Goal: Information Seeking & Learning: Compare options

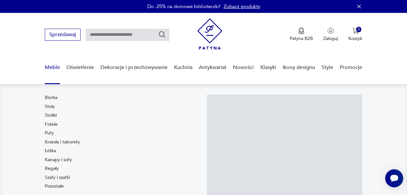
click at [51, 65] on link "Meble" at bounding box center [52, 67] width 15 height 25
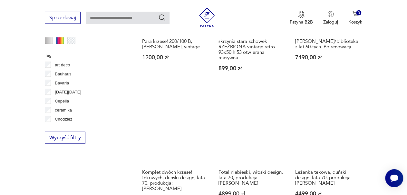
scroll to position [600, 0]
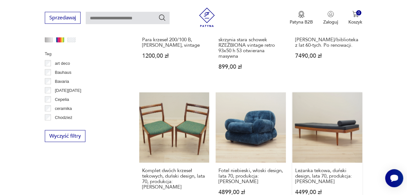
click at [317, 117] on link "Leżanka tekowa, duński design, lata 70, produkcja: [PERSON_NAME] 4499,00 zł" at bounding box center [327, 153] width 70 height 120
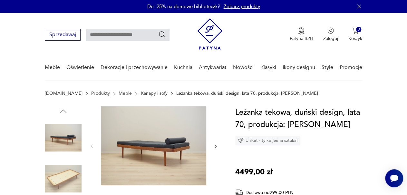
click at [216, 148] on icon "button" at bounding box center [215, 146] width 5 height 5
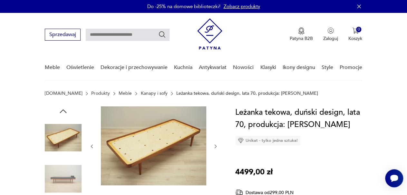
click at [218, 147] on icon "button" at bounding box center [215, 146] width 5 height 5
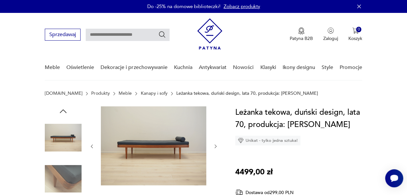
click at [217, 147] on icon "button" at bounding box center [215, 146] width 5 height 5
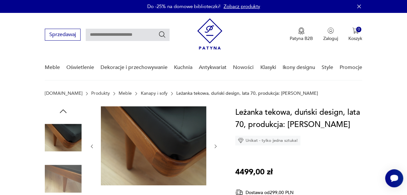
click at [217, 147] on icon "button" at bounding box center [215, 146] width 5 height 5
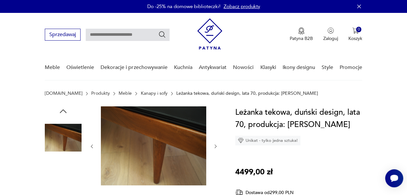
click at [217, 147] on icon "button" at bounding box center [215, 146] width 5 height 5
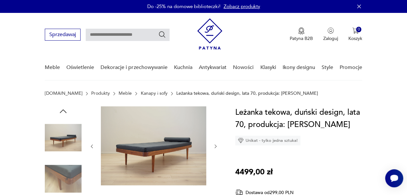
click at [217, 147] on icon "button" at bounding box center [215, 146] width 5 height 5
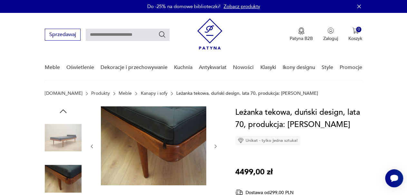
click at [217, 147] on icon "button" at bounding box center [215, 146] width 5 height 5
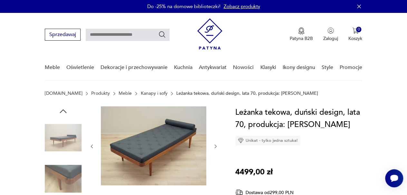
click at [217, 147] on icon "button" at bounding box center [215, 146] width 5 height 5
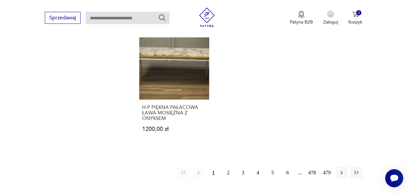
scroll to position [935, 0]
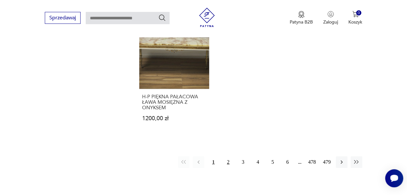
click at [229, 156] on button "2" at bounding box center [228, 162] width 12 height 12
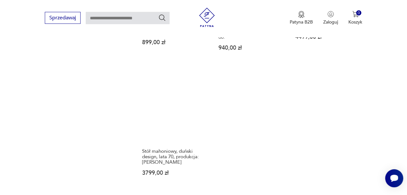
scroll to position [957, 0]
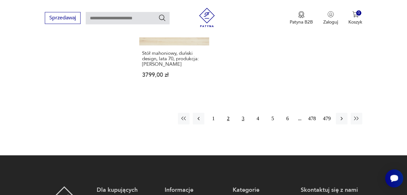
click at [242, 112] on button "3" at bounding box center [243, 118] width 12 height 12
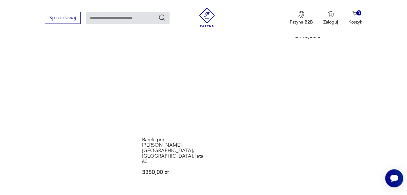
scroll to position [945, 0]
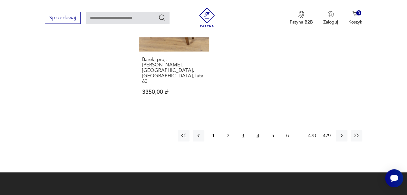
click at [257, 130] on button "4" at bounding box center [258, 136] width 12 height 12
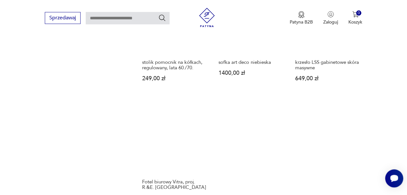
scroll to position [886, 0]
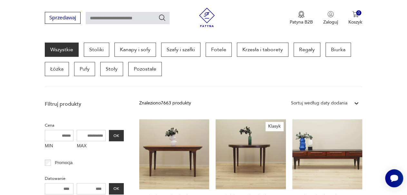
scroll to position [240, 0]
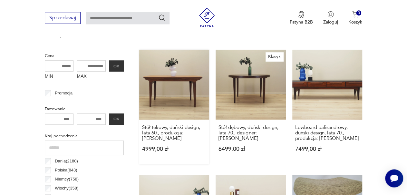
click at [169, 84] on link "Stół tekowy, duński design, lata 60., produkcja: [PERSON_NAME] 4999,00 zł" at bounding box center [174, 107] width 70 height 115
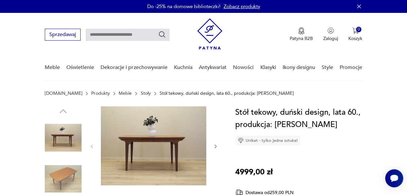
click at [63, 174] on img at bounding box center [63, 179] width 37 height 37
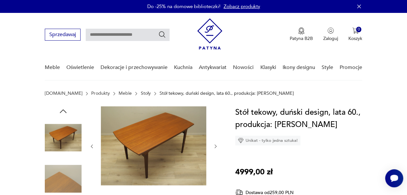
click at [65, 112] on icon "button" at bounding box center [63, 111] width 7 height 4
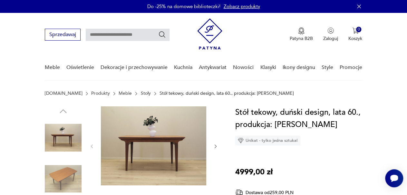
click at [62, 147] on img at bounding box center [63, 137] width 37 height 37
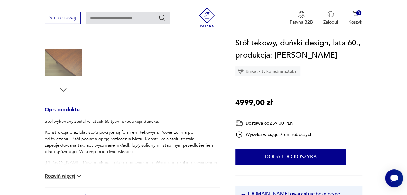
scroll to position [323, 0]
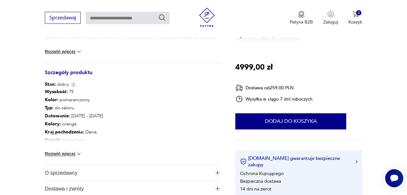
click at [80, 154] on img at bounding box center [79, 154] width 6 height 6
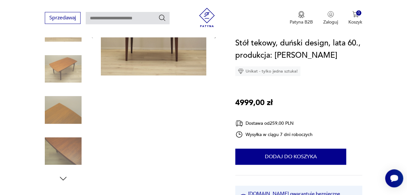
scroll to position [102, 0]
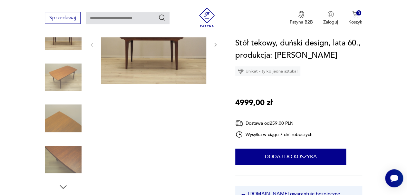
click at [65, 156] on img at bounding box center [63, 159] width 37 height 37
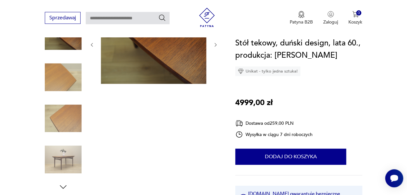
click at [59, 159] on img at bounding box center [63, 159] width 37 height 37
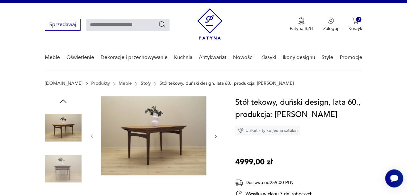
scroll to position [8, 0]
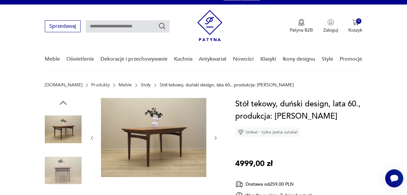
click at [216, 138] on icon "button" at bounding box center [216, 138] width 2 height 4
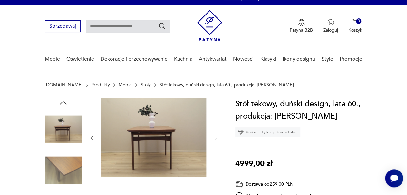
click at [216, 138] on icon "button" at bounding box center [216, 138] width 2 height 4
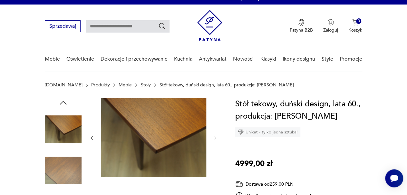
click at [216, 138] on icon "button" at bounding box center [216, 138] width 2 height 4
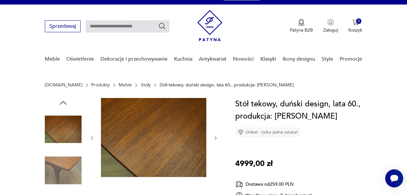
click at [216, 138] on icon "button" at bounding box center [216, 138] width 2 height 4
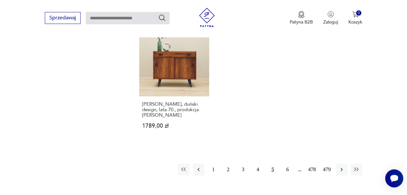
scroll to position [903, 0]
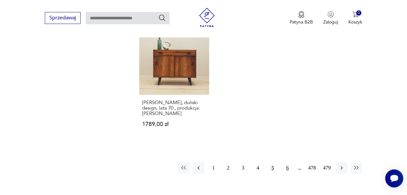
click at [289, 168] on button "6" at bounding box center [288, 168] width 12 height 12
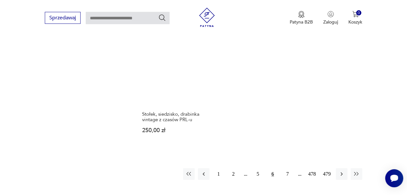
scroll to position [912, 0]
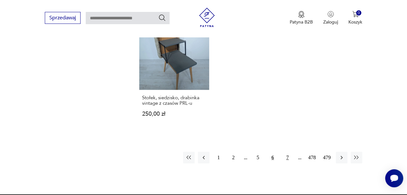
click at [289, 152] on button "7" at bounding box center [288, 158] width 12 height 12
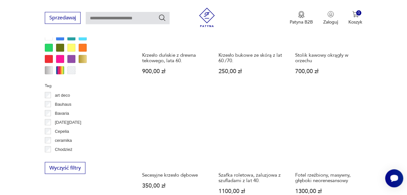
scroll to position [598, 0]
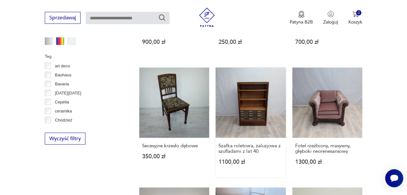
click at [260, 105] on link "Szafka roletowa, żaluzjowa z szufladami z lat 40. 1100,00 zł" at bounding box center [251, 122] width 70 height 109
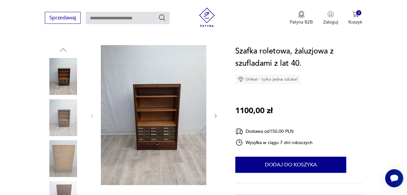
scroll to position [66, 0]
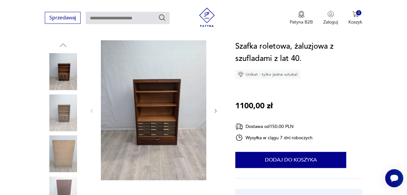
click at [214, 112] on icon "button" at bounding box center [215, 110] width 5 height 5
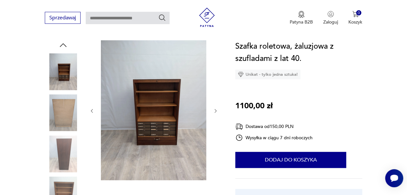
click at [214, 112] on icon "button" at bounding box center [215, 110] width 5 height 5
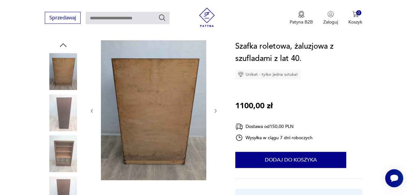
click at [214, 112] on icon "button" at bounding box center [215, 110] width 5 height 5
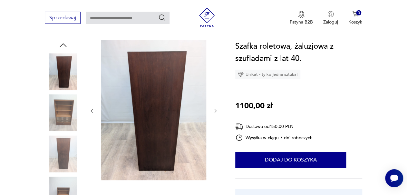
click at [214, 112] on icon "button" at bounding box center [215, 110] width 5 height 5
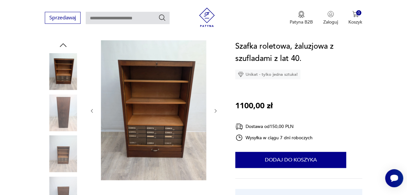
click at [214, 112] on icon "button" at bounding box center [215, 110] width 5 height 5
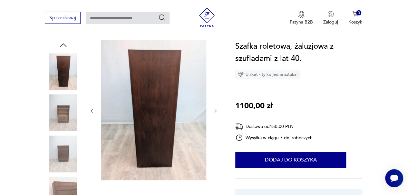
click at [214, 112] on icon "button" at bounding box center [215, 110] width 5 height 5
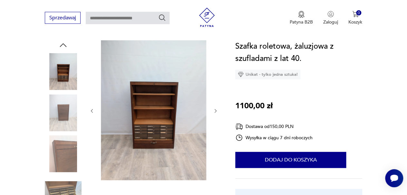
click at [214, 112] on icon "button" at bounding box center [215, 110] width 5 height 5
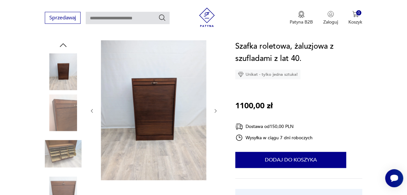
click at [214, 112] on icon "button" at bounding box center [215, 110] width 5 height 5
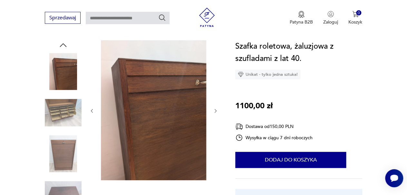
click at [214, 112] on icon "button" at bounding box center [215, 110] width 5 height 5
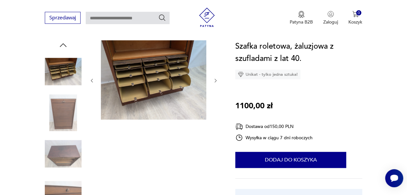
click at [214, 112] on div at bounding box center [153, 80] width 129 height 81
click at [150, 92] on img at bounding box center [153, 79] width 105 height 79
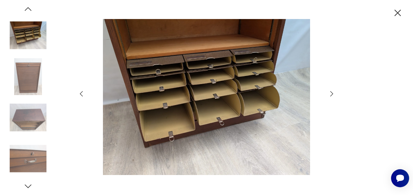
click at [332, 96] on icon "button" at bounding box center [331, 94] width 8 height 8
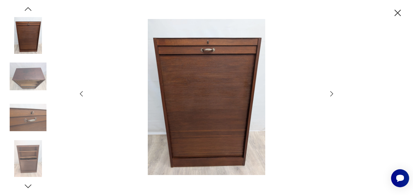
click at [332, 96] on icon "button" at bounding box center [331, 94] width 8 height 8
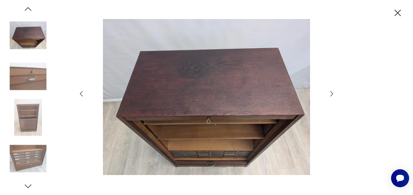
click at [332, 96] on icon "button" at bounding box center [331, 94] width 8 height 8
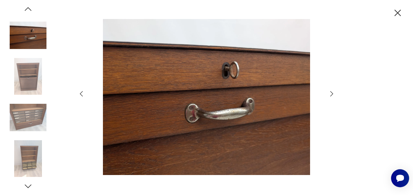
click at [332, 96] on icon "button" at bounding box center [331, 94] width 8 height 8
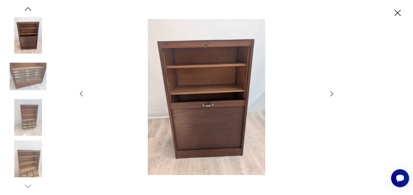
click at [332, 96] on icon "button" at bounding box center [331, 94] width 8 height 8
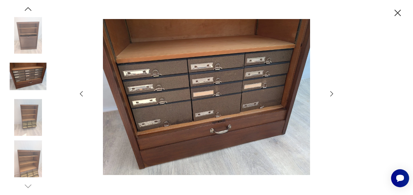
click at [332, 96] on icon "button" at bounding box center [331, 94] width 8 height 8
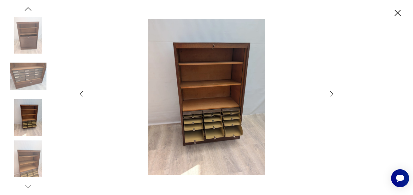
click at [332, 96] on icon "button" at bounding box center [331, 94] width 8 height 8
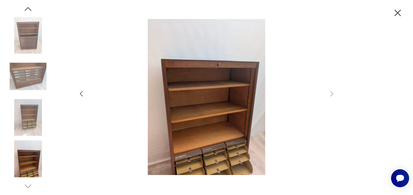
click at [79, 92] on icon "button" at bounding box center [81, 94] width 8 height 8
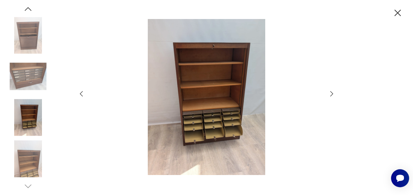
click at [79, 92] on icon "button" at bounding box center [81, 94] width 8 height 8
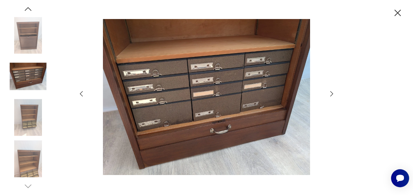
click at [79, 92] on icon "button" at bounding box center [81, 94] width 8 height 8
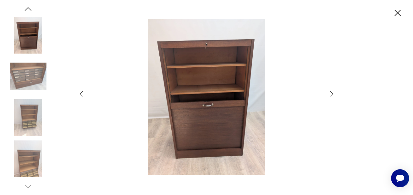
click at [79, 92] on icon "button" at bounding box center [81, 94] width 8 height 8
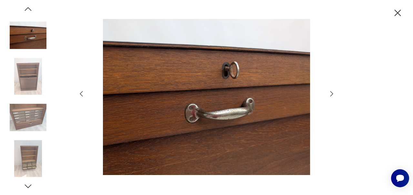
click at [79, 92] on icon "button" at bounding box center [81, 94] width 8 height 8
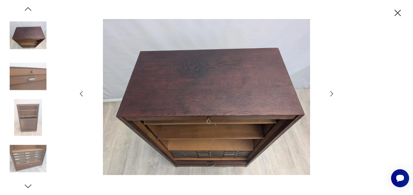
click at [79, 92] on icon "button" at bounding box center [81, 94] width 8 height 8
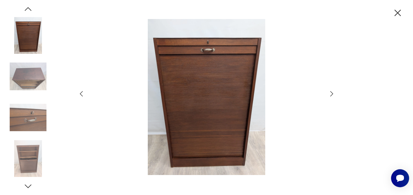
click at [397, 16] on icon "button" at bounding box center [397, 12] width 11 height 11
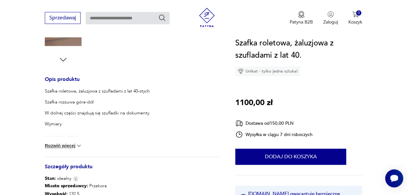
scroll to position [320, 0]
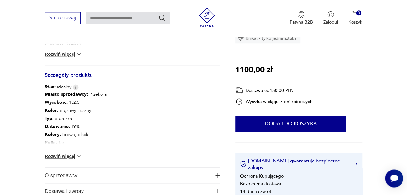
click at [82, 156] on img at bounding box center [79, 156] width 6 height 6
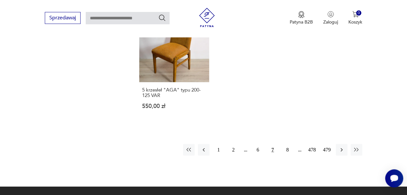
scroll to position [912, 0]
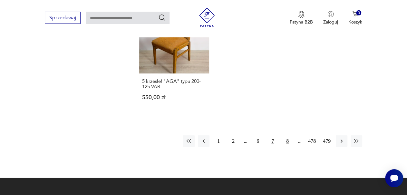
click at [288, 135] on button "8" at bounding box center [288, 141] width 12 height 12
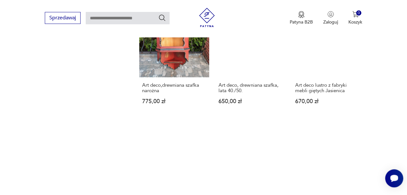
scroll to position [862, 0]
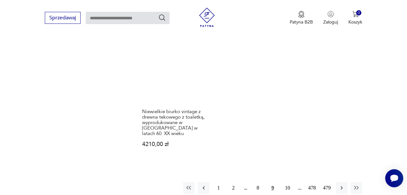
scroll to position [898, 0]
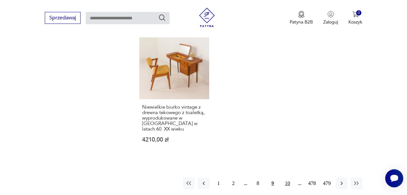
click at [284, 178] on button "10" at bounding box center [288, 184] width 12 height 12
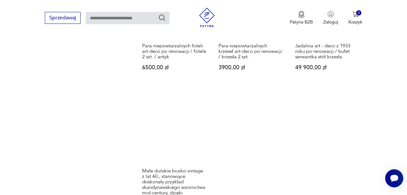
scroll to position [971, 0]
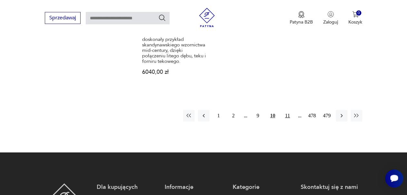
click at [289, 112] on button "11" at bounding box center [288, 116] width 12 height 12
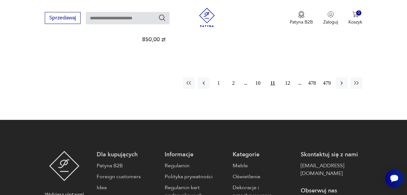
scroll to position [864, 0]
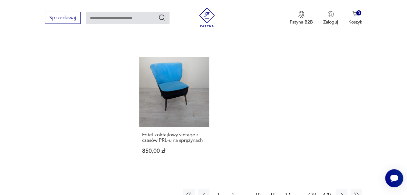
click at [285, 189] on button "12" at bounding box center [288, 195] width 12 height 12
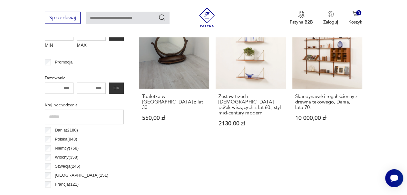
scroll to position [262, 0]
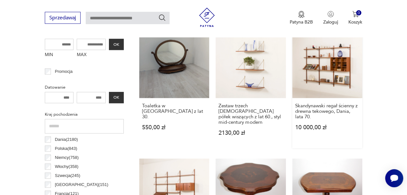
click at [315, 79] on link "Skandynawski regał ścienny z drewna tekowego, Dania, lata 70. 10 000,00 zł" at bounding box center [327, 88] width 70 height 120
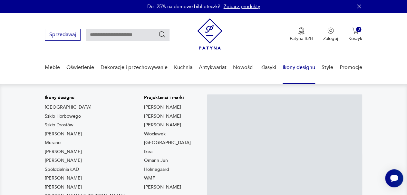
click at [155, 111] on img at bounding box center [153, 163] width 105 height 105
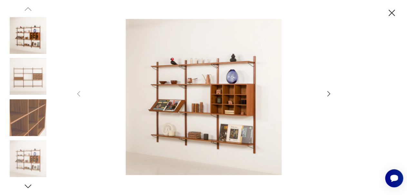
scroll to position [84, 0]
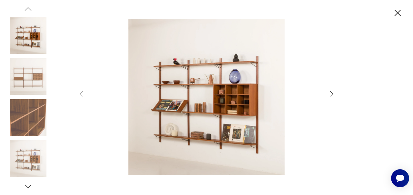
click at [332, 92] on icon "button" at bounding box center [331, 94] width 8 height 8
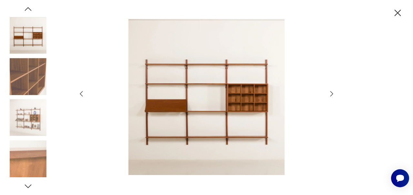
click at [332, 92] on icon "button" at bounding box center [331, 94] width 8 height 8
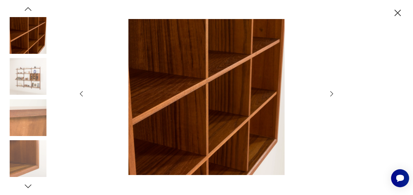
click at [332, 92] on icon "button" at bounding box center [331, 94] width 8 height 8
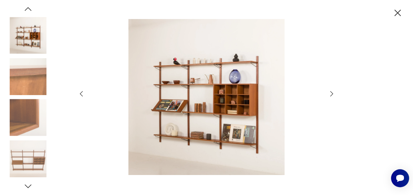
click at [332, 92] on icon "button" at bounding box center [331, 94] width 8 height 8
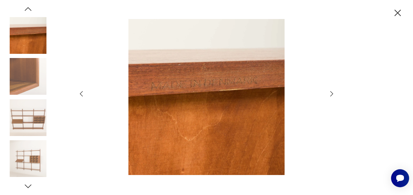
click at [332, 92] on icon "button" at bounding box center [331, 94] width 8 height 8
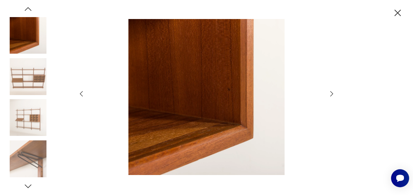
click at [332, 92] on icon "button" at bounding box center [331, 94] width 8 height 8
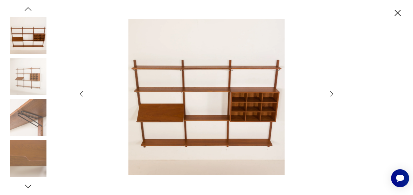
click at [332, 92] on icon "button" at bounding box center [331, 94] width 8 height 8
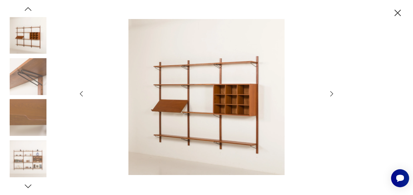
click at [332, 92] on icon "button" at bounding box center [331, 94] width 8 height 8
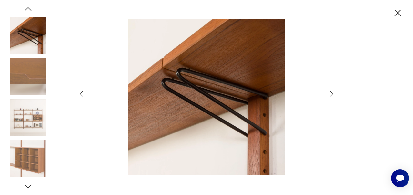
click at [332, 94] on icon "button" at bounding box center [331, 94] width 8 height 8
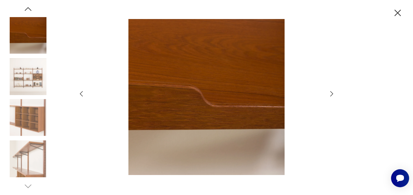
click at [332, 94] on icon "button" at bounding box center [331, 94] width 8 height 8
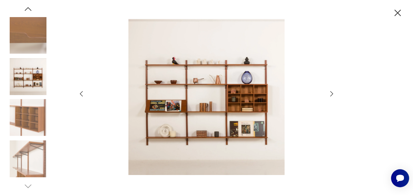
click at [332, 94] on icon "button" at bounding box center [331, 94] width 8 height 8
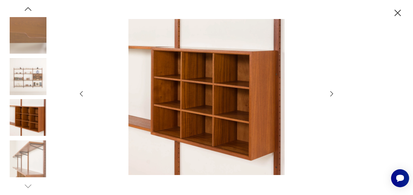
click at [81, 91] on icon "button" at bounding box center [81, 94] width 8 height 8
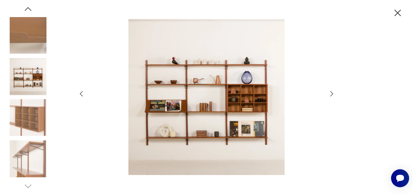
click at [399, 13] on icon "button" at bounding box center [397, 12] width 11 height 11
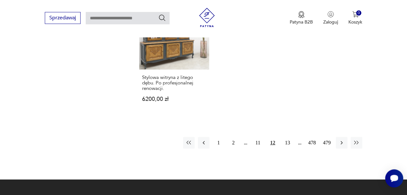
scroll to position [955, 0]
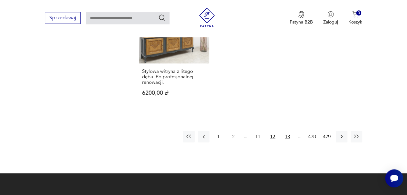
click at [289, 131] on button "13" at bounding box center [288, 137] width 12 height 12
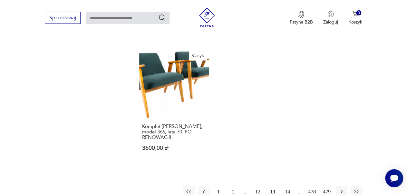
scroll to position [881, 0]
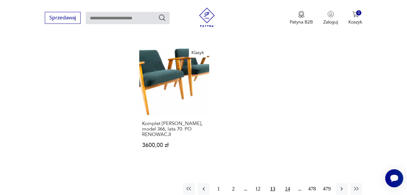
click at [287, 184] on button "14" at bounding box center [288, 189] width 12 height 12
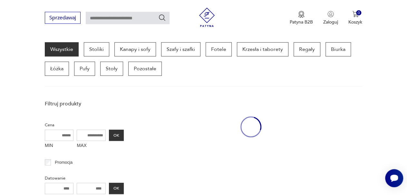
scroll to position [171, 0]
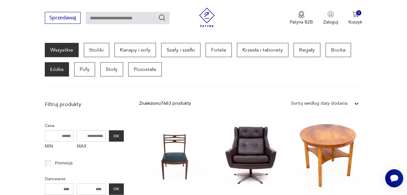
click at [52, 71] on p "Łóżka" at bounding box center [57, 69] width 24 height 14
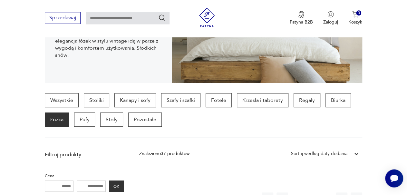
scroll to position [156, 0]
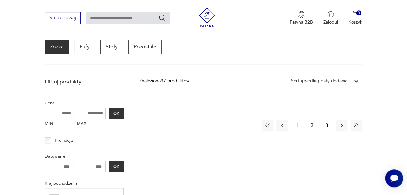
scroll to position [197, 0]
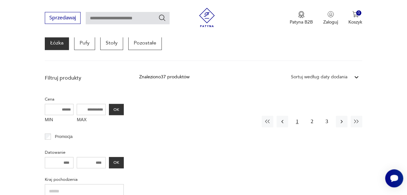
click at [296, 123] on button "1" at bounding box center [297, 122] width 12 height 12
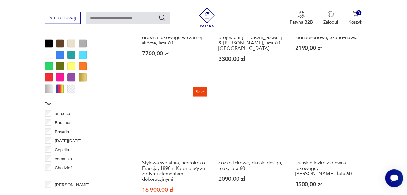
scroll to position [635, 0]
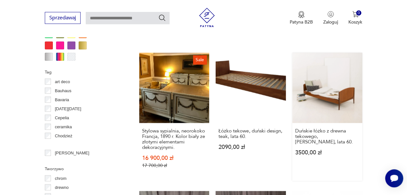
click at [327, 84] on link "Duńskie łóżko z drewna tekowego, Sidelmann Jakobsen, lata 60. 3500,00 zł" at bounding box center [327, 117] width 70 height 128
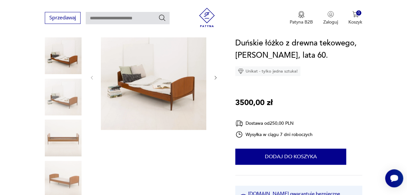
scroll to position [85, 0]
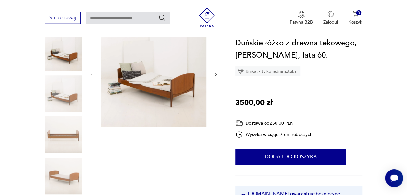
click at [60, 56] on img at bounding box center [63, 52] width 37 height 37
click at [143, 81] on img at bounding box center [153, 73] width 105 height 105
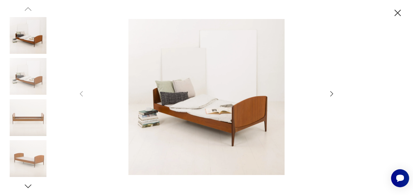
click at [330, 94] on icon "button" at bounding box center [331, 94] width 8 height 8
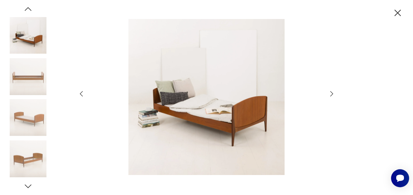
click at [330, 94] on icon "button" at bounding box center [331, 94] width 8 height 8
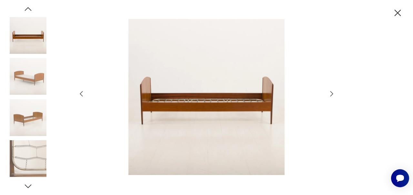
click at [330, 94] on icon "button" at bounding box center [331, 94] width 8 height 8
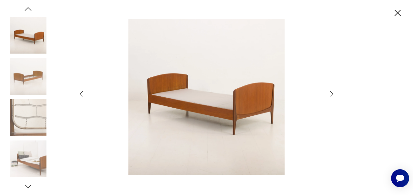
click at [330, 94] on icon "button" at bounding box center [331, 94] width 8 height 8
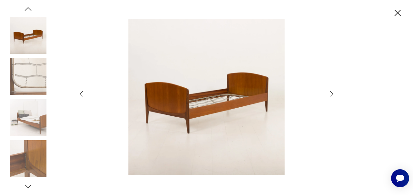
click at [330, 94] on icon "button" at bounding box center [331, 94] width 8 height 8
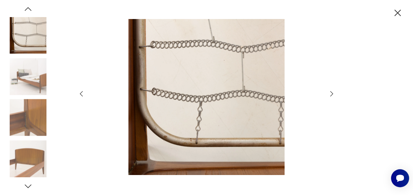
click at [330, 94] on icon "button" at bounding box center [331, 94] width 8 height 8
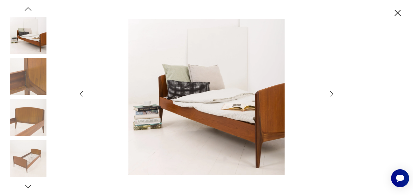
click at [330, 94] on icon "button" at bounding box center [331, 94] width 8 height 8
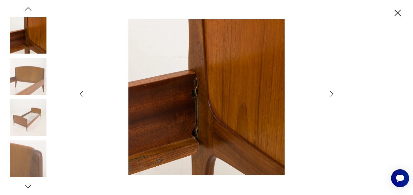
click at [330, 94] on icon "button" at bounding box center [331, 94] width 8 height 8
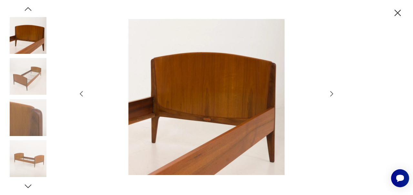
click at [330, 94] on icon "button" at bounding box center [331, 94] width 8 height 8
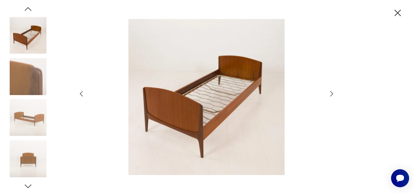
click at [330, 94] on icon "button" at bounding box center [331, 94] width 8 height 8
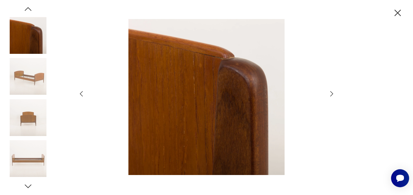
click at [394, 14] on icon "button" at bounding box center [397, 12] width 11 height 11
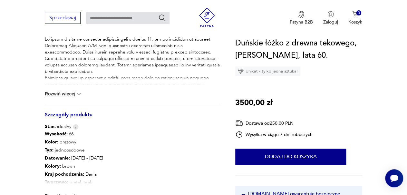
scroll to position [278, 0]
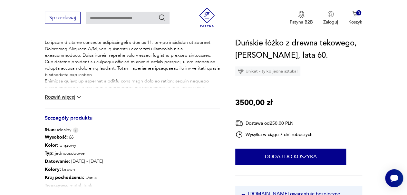
click at [78, 97] on button "Rozwiń więcej" at bounding box center [63, 97] width 37 height 6
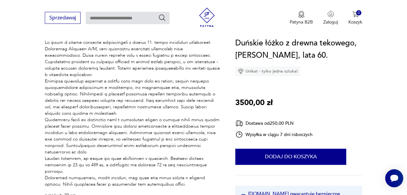
scroll to position [300, 0]
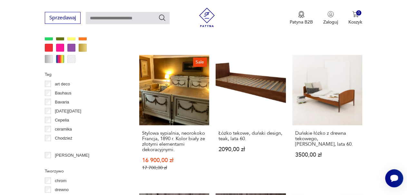
scroll to position [605, 0]
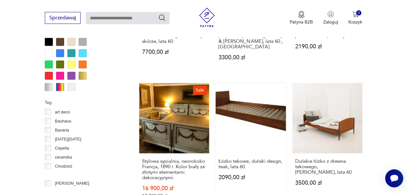
click at [247, 95] on link "Łóżko tekowe, duński design, teak, lata 60. 2090,00 zł" at bounding box center [251, 147] width 70 height 128
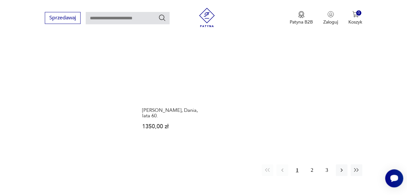
scroll to position [927, 0]
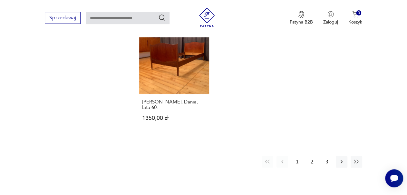
click at [311, 156] on button "2" at bounding box center [312, 162] width 12 height 12
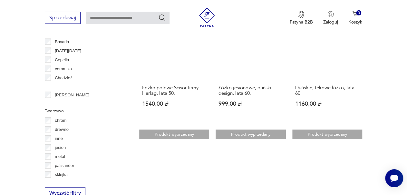
scroll to position [380, 0]
